Goal: Complete application form

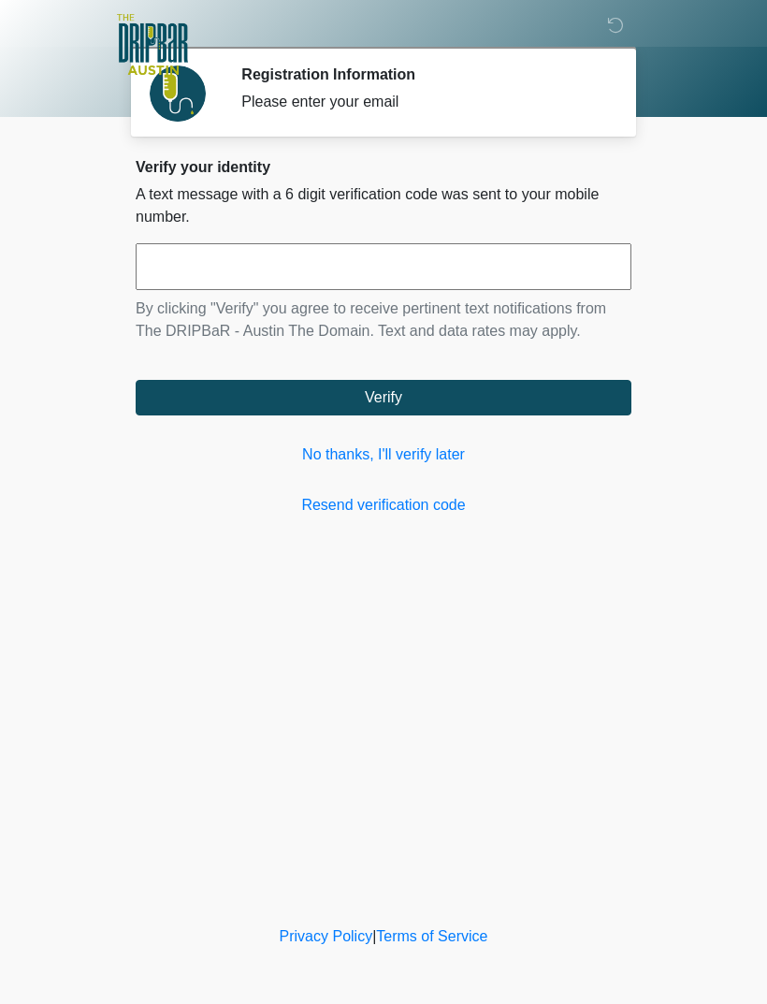
click at [504, 280] on input "text" at bounding box center [384, 266] width 496 height 47
click at [445, 448] on link "No thanks, I'll verify later" at bounding box center [384, 454] width 496 height 22
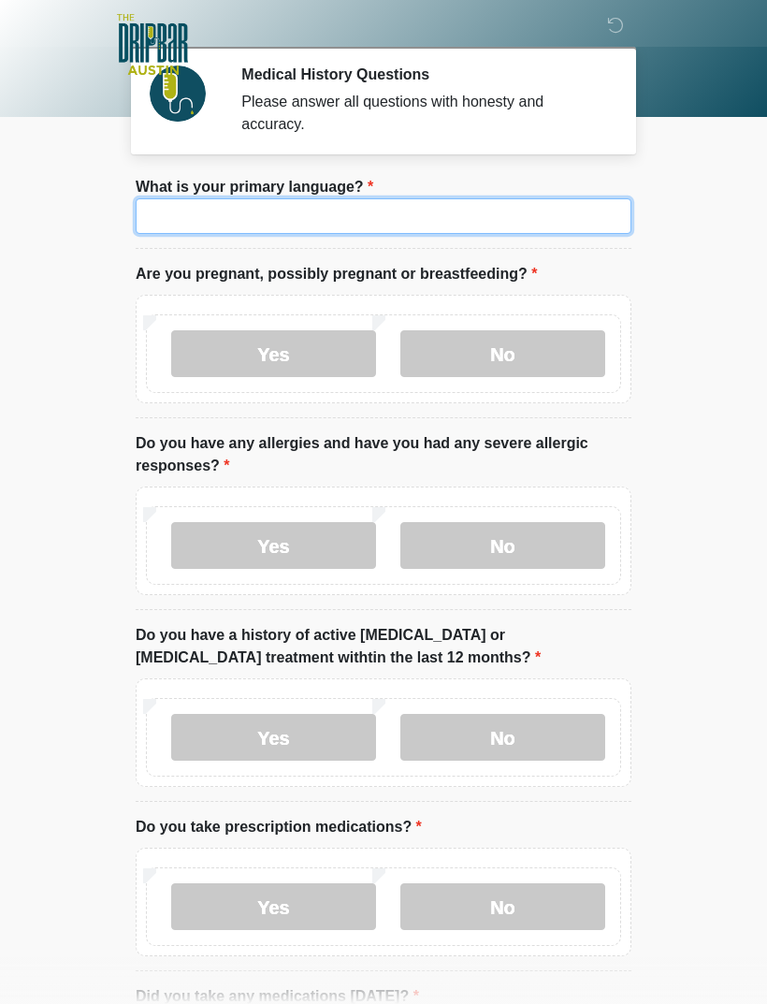
click at [520, 206] on input "What is your primary language?" at bounding box center [384, 216] width 496 height 36
type input "*******"
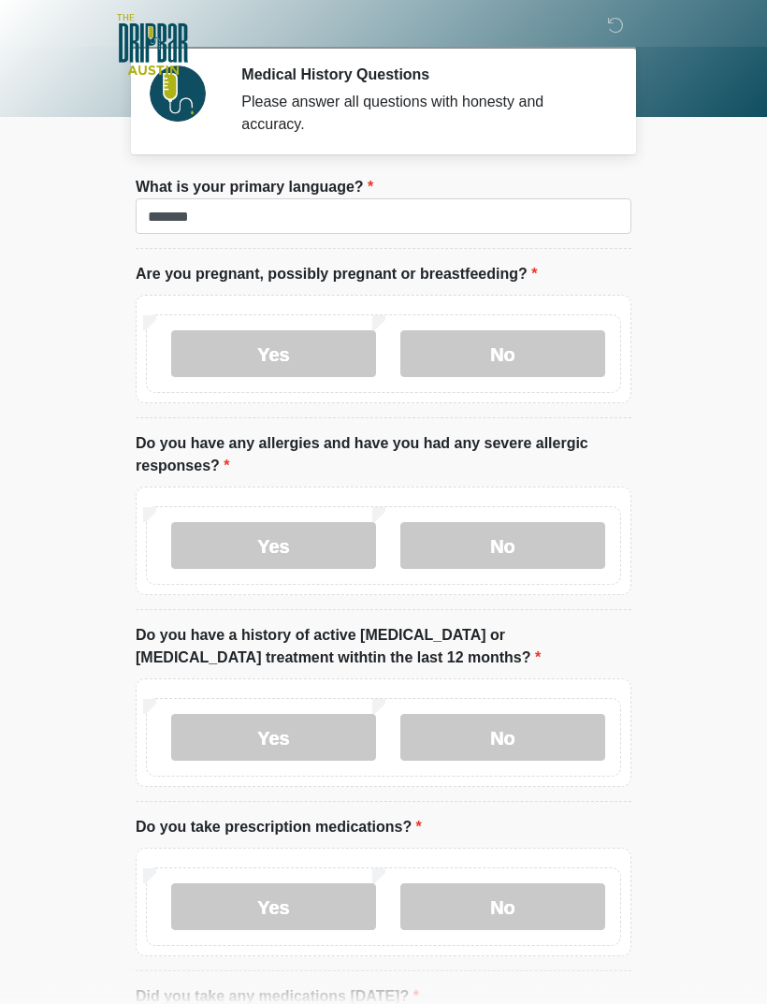
click at [544, 356] on label "No" at bounding box center [502, 353] width 205 height 47
click at [551, 544] on label "No" at bounding box center [502, 545] width 205 height 47
click at [541, 742] on label "No" at bounding box center [502, 737] width 205 height 47
click at [538, 908] on label "No" at bounding box center [502, 906] width 205 height 47
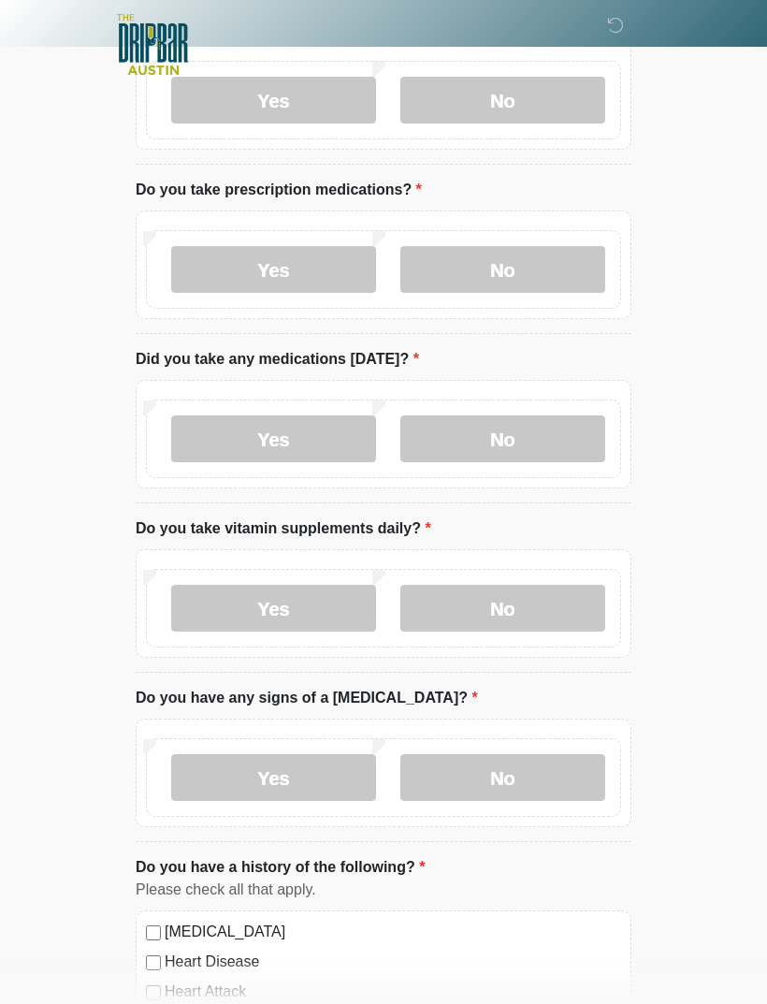
scroll to position [646, 0]
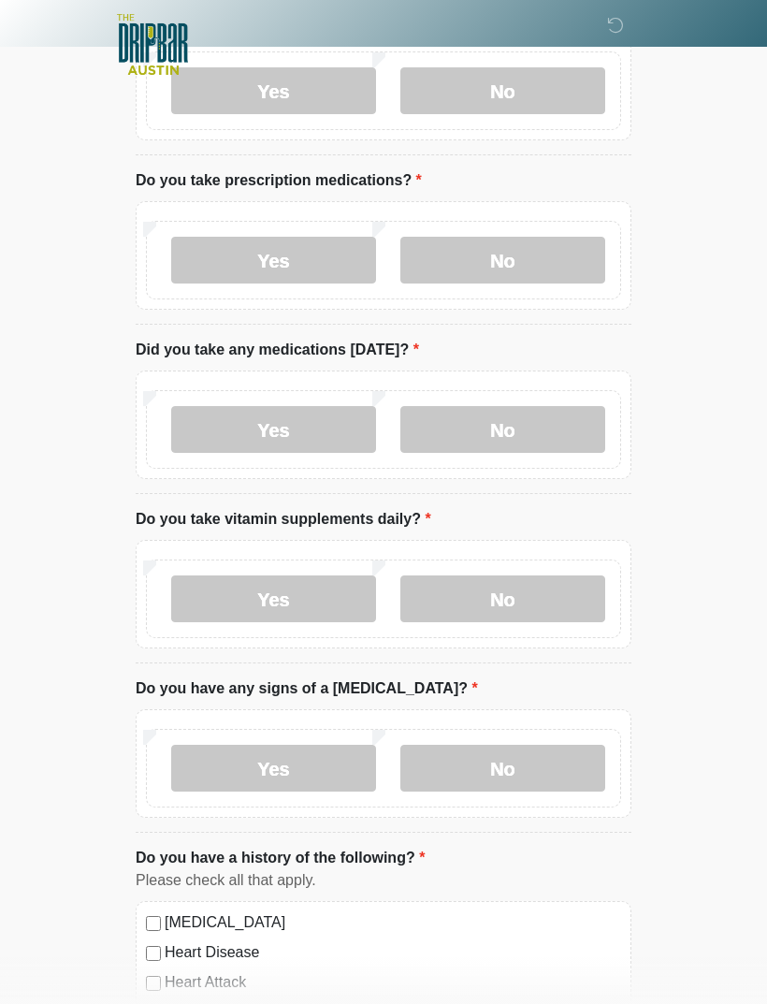
click at [548, 423] on label "No" at bounding box center [502, 429] width 205 height 47
click at [312, 600] on label "Yes" at bounding box center [273, 598] width 205 height 47
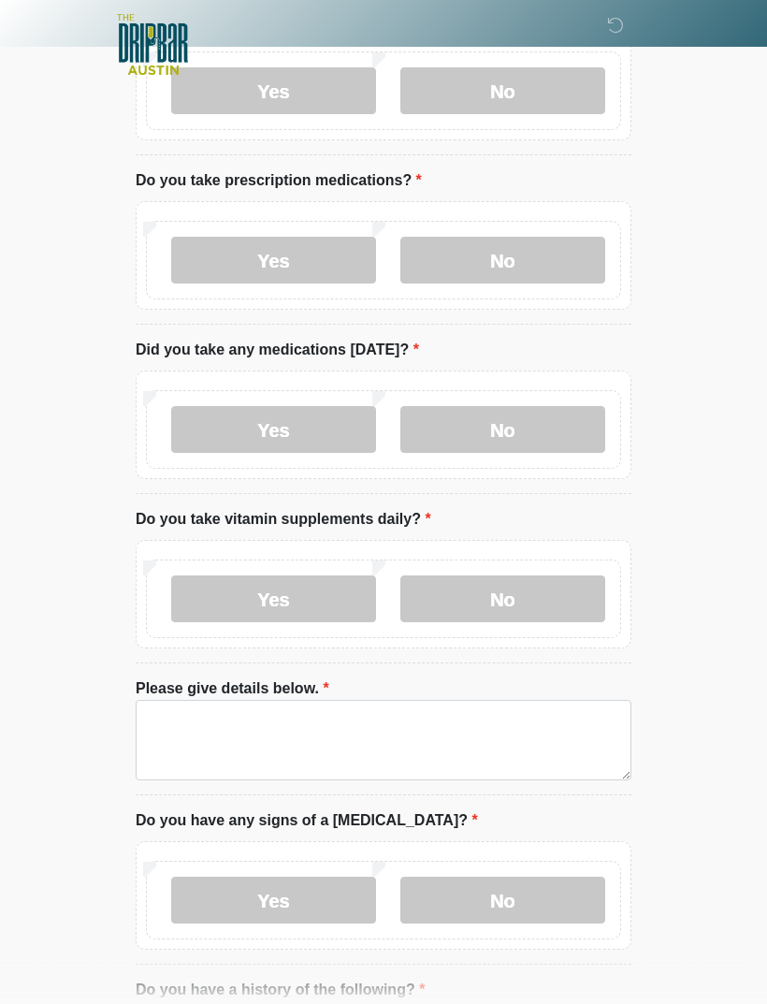
click at [550, 898] on label "No" at bounding box center [502, 900] width 205 height 47
click at [557, 591] on label "No" at bounding box center [502, 598] width 205 height 47
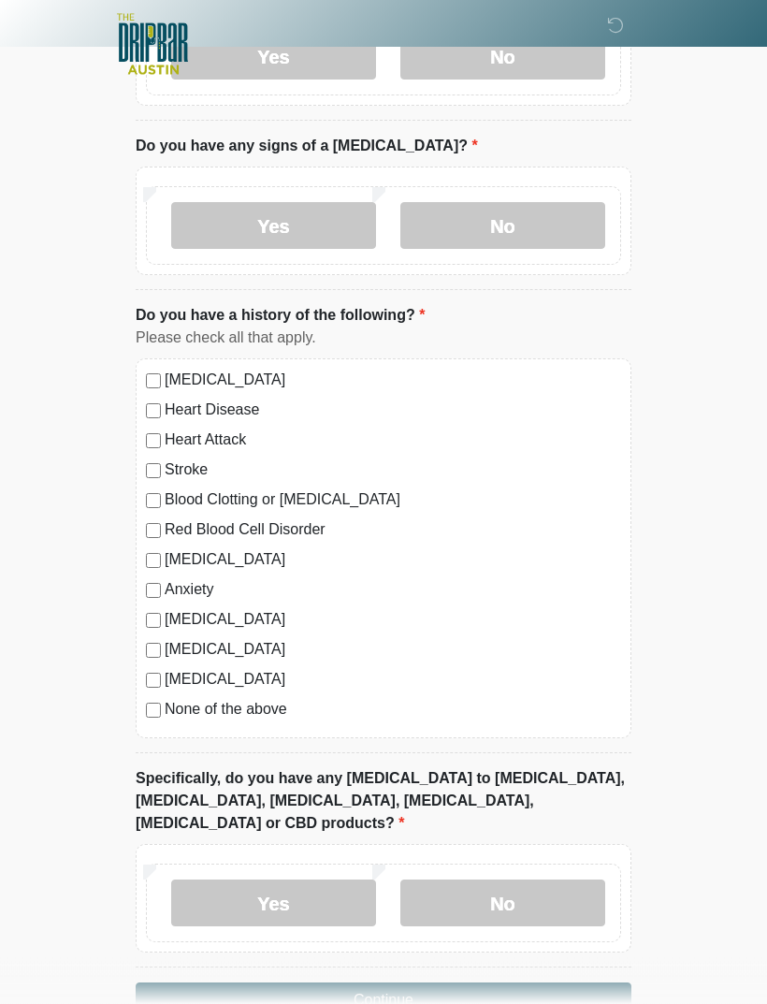
scroll to position [1217, 0]
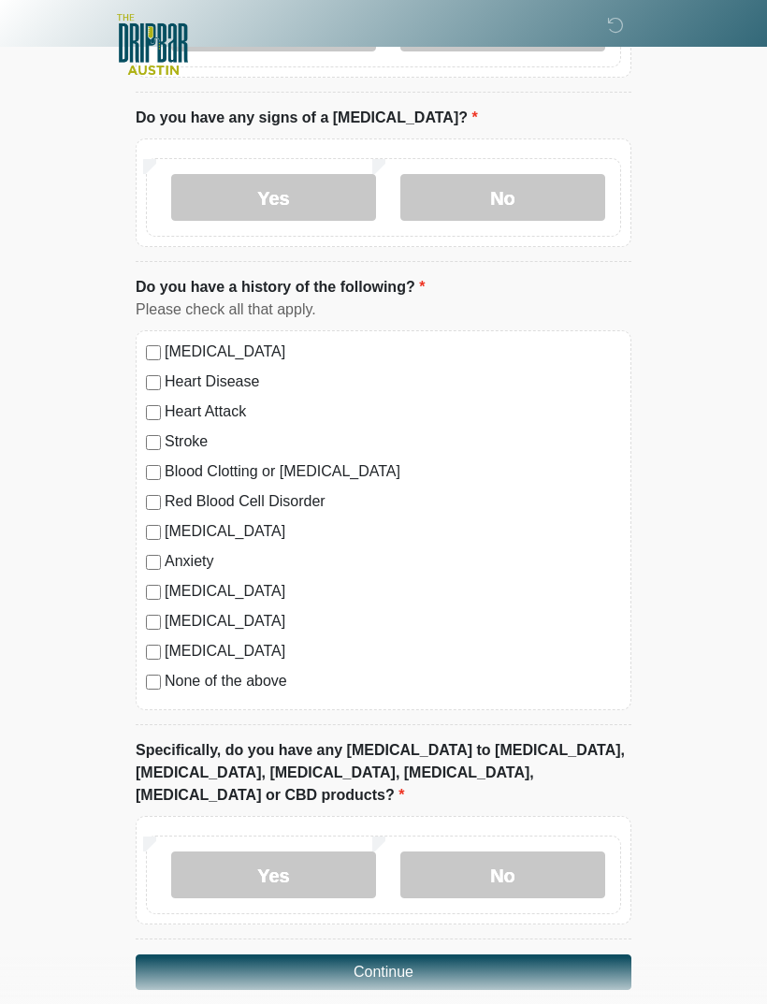
click at [532, 851] on label "No" at bounding box center [502, 874] width 205 height 47
click at [542, 956] on button "Continue" at bounding box center [384, 972] width 496 height 36
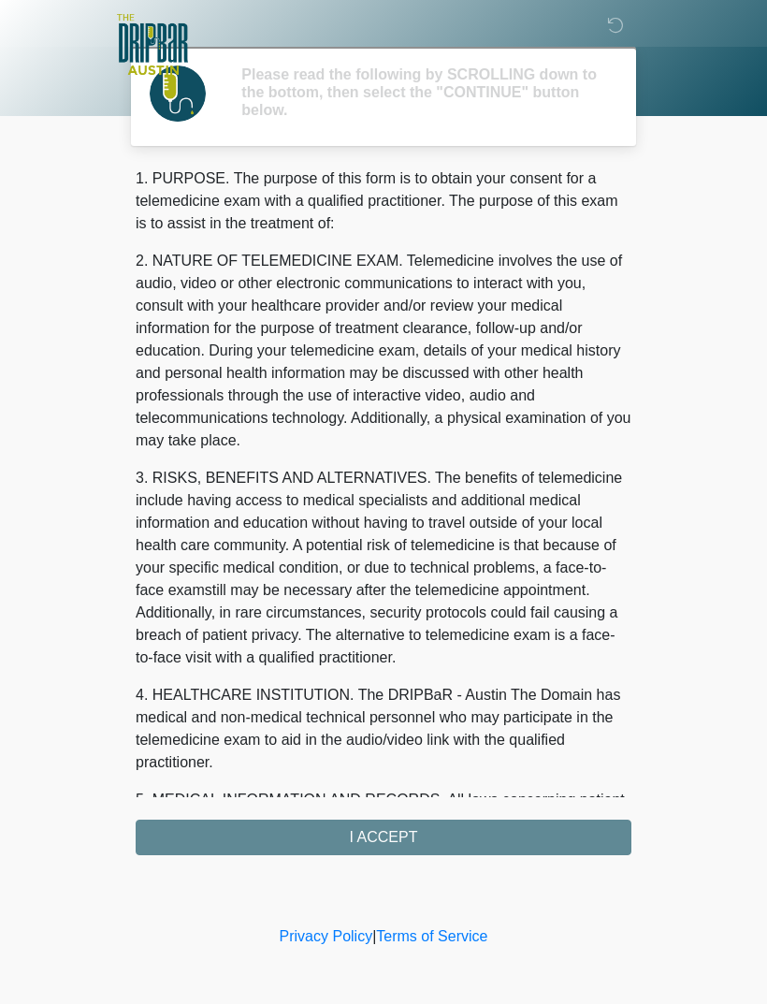
scroll to position [0, 0]
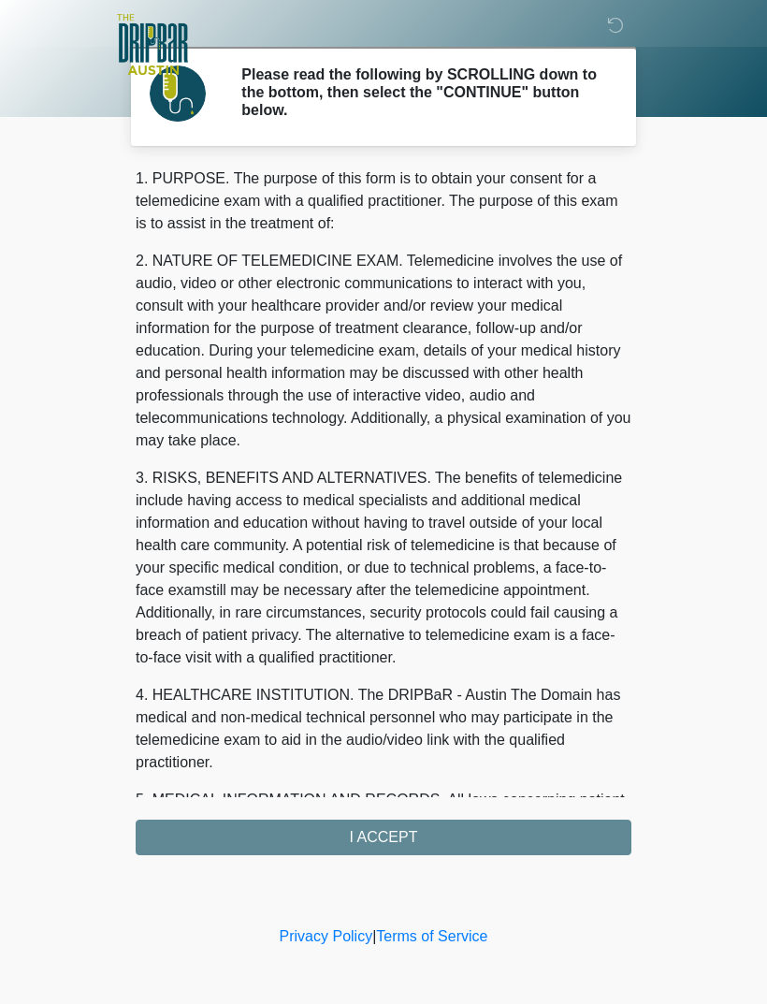
click at [527, 829] on div "1. PURPOSE. The purpose of this form is to obtain your consent for a telemedici…" at bounding box center [384, 511] width 496 height 688
click at [499, 834] on div "1. PURPOSE. The purpose of this form is to obtain your consent for a telemedici…" at bounding box center [384, 511] width 496 height 688
click at [394, 842] on div "1. PURPOSE. The purpose of this form is to obtain your consent for a telemedici…" at bounding box center [384, 511] width 496 height 688
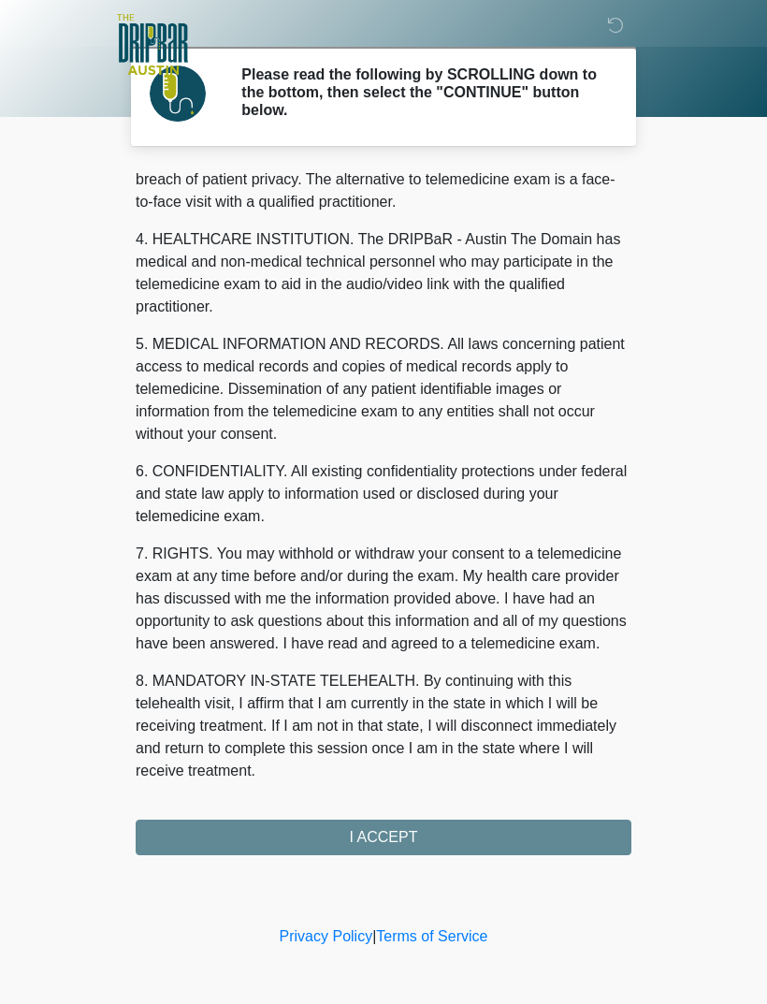
scroll to position [478, 0]
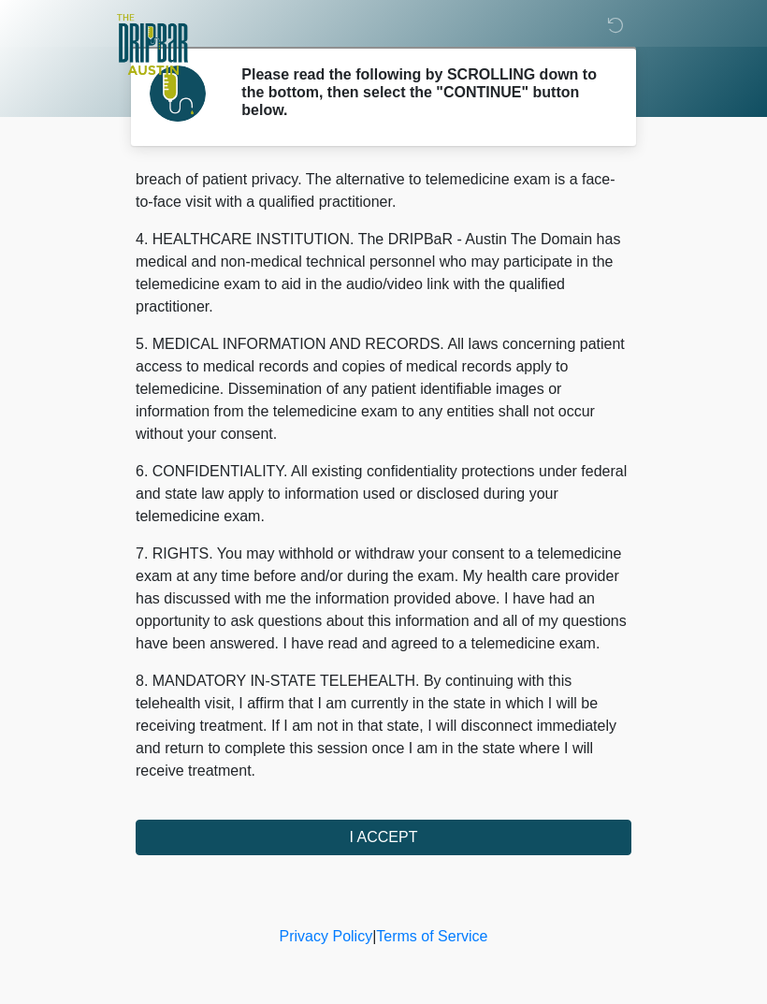
click at [403, 843] on button "I ACCEPT" at bounding box center [384, 838] width 496 height 36
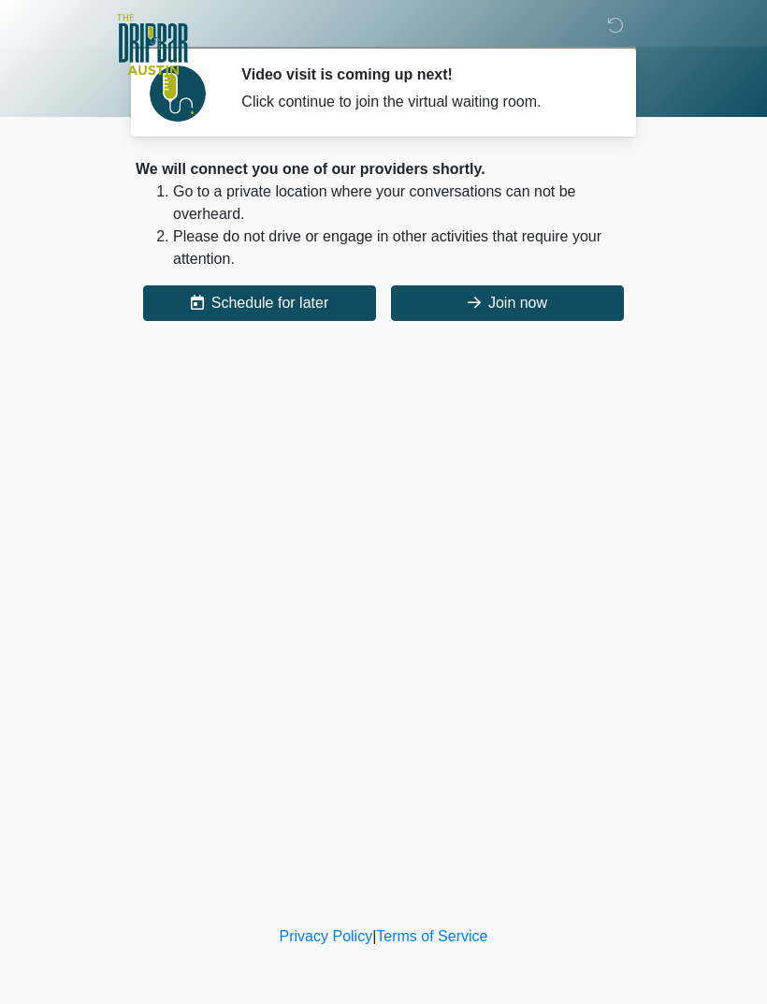
click at [532, 305] on button "Join now" at bounding box center [507, 303] width 233 height 36
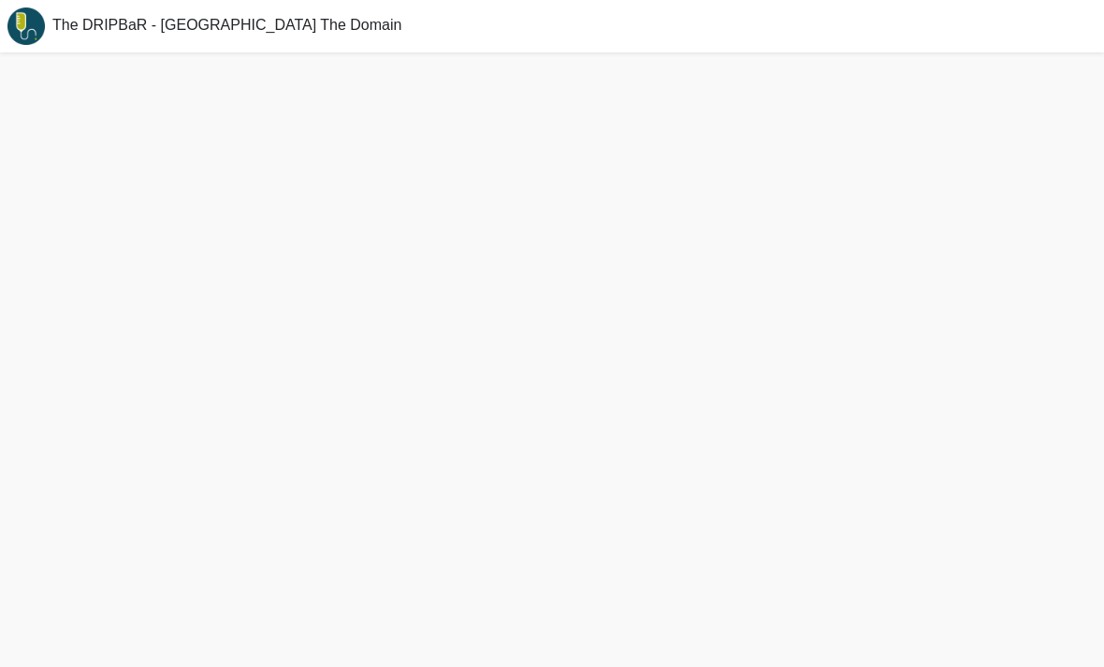
scroll to position [65, 0]
